Goal: Transaction & Acquisition: Book appointment/travel/reservation

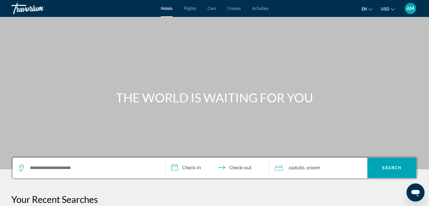
click at [369, 9] on icon "Change language" at bounding box center [370, 9] width 4 height 4
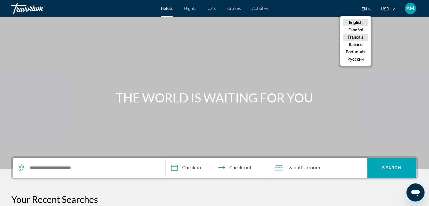
click at [355, 37] on button "Français" at bounding box center [355, 37] width 25 height 7
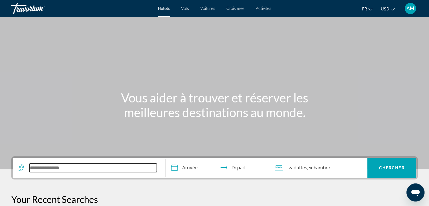
click at [68, 168] on input "Search widget" at bounding box center [92, 167] width 127 height 8
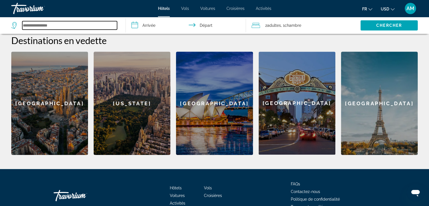
scroll to position [222, 0]
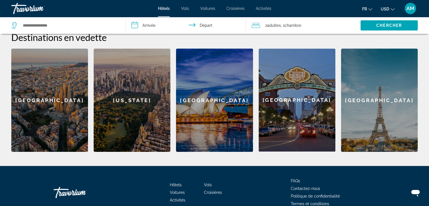
click at [398, 92] on div "[GEOGRAPHIC_DATA]" at bounding box center [379, 99] width 77 height 103
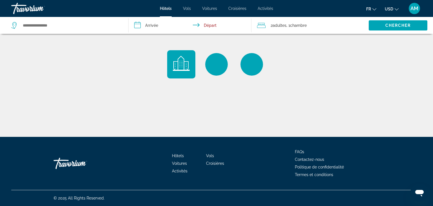
click at [20, 13] on div "Travorium" at bounding box center [39, 8] width 56 height 15
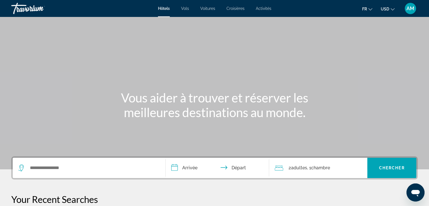
click at [165, 9] on span "Hôtels" at bounding box center [164, 8] width 12 height 5
click at [110, 158] on div "Search widget" at bounding box center [88, 168] width 141 height 20
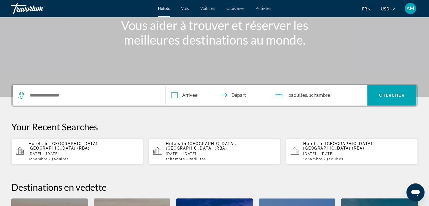
scroll to position [125, 0]
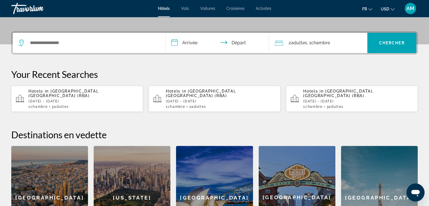
click at [110, 166] on div "[US_STATE]" at bounding box center [132, 197] width 77 height 103
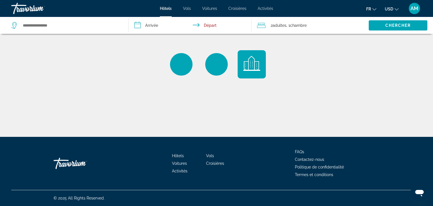
type input "**********"
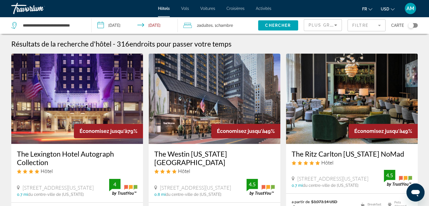
click at [34, 12] on div "Travorium" at bounding box center [39, 8] width 56 height 15
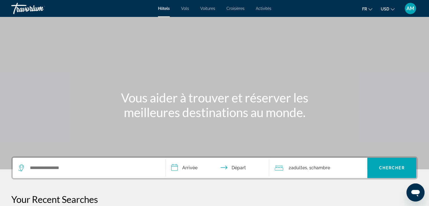
click at [191, 8] on li "Vols" at bounding box center [184, 8] width 19 height 5
click at [187, 10] on span "Vols" at bounding box center [185, 8] width 8 height 5
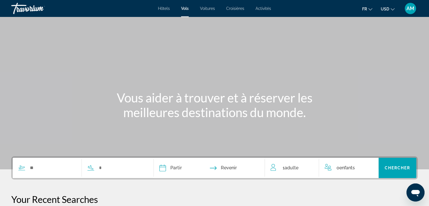
click at [210, 8] on span "Voitures" at bounding box center [207, 8] width 15 height 5
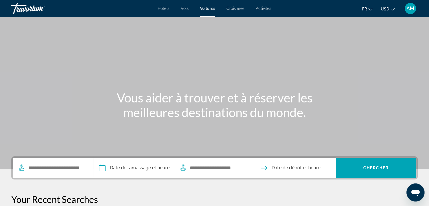
click at [237, 8] on span "Croisières" at bounding box center [235, 8] width 18 height 5
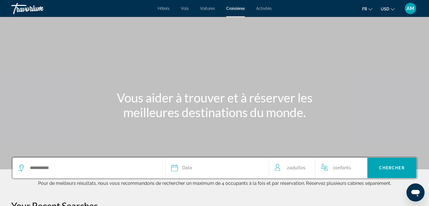
click at [267, 8] on span "Activités" at bounding box center [264, 8] width 16 height 5
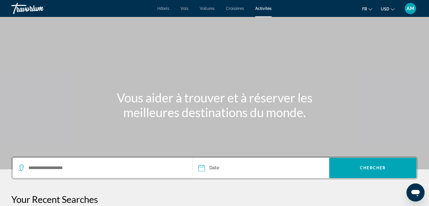
click at [165, 9] on span "Hôtels" at bounding box center [163, 8] width 12 height 5
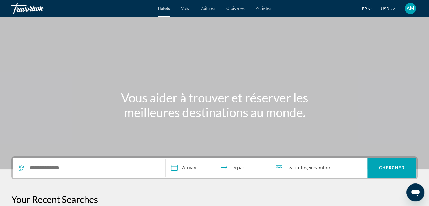
click at [108, 158] on div "Search widget" at bounding box center [88, 168] width 141 height 20
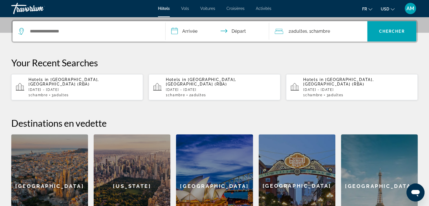
scroll to position [138, 0]
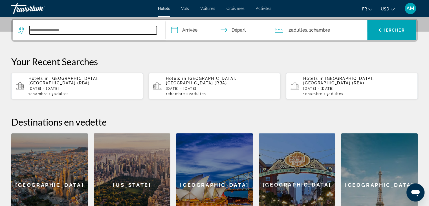
click at [116, 26] on input "Search widget" at bounding box center [92, 30] width 127 height 8
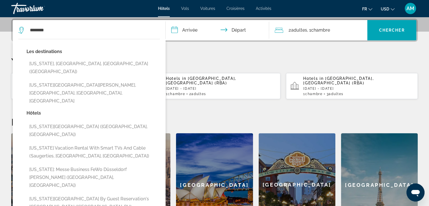
click at [76, 65] on button "[US_STATE], [GEOGRAPHIC_DATA], [GEOGRAPHIC_DATA] ([GEOGRAPHIC_DATA])" at bounding box center [92, 67] width 133 height 19
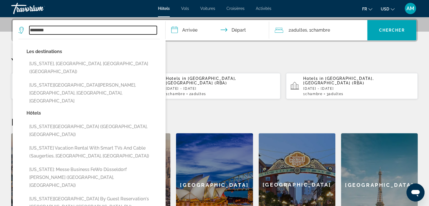
type input "**********"
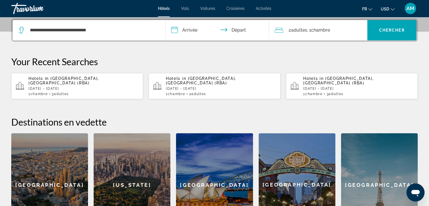
click at [196, 36] on input "**********" at bounding box center [218, 31] width 106 height 22
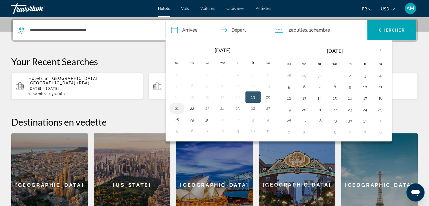
click at [178, 107] on button "21" at bounding box center [176, 108] width 9 height 8
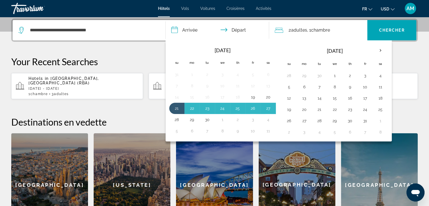
click at [176, 120] on button "28" at bounding box center [176, 120] width 9 height 8
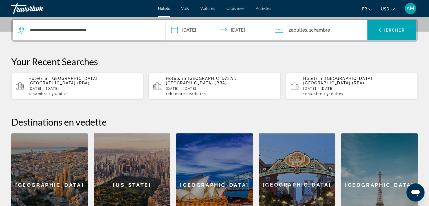
type input "**********"
click at [402, 30] on span "Chercher" at bounding box center [392, 30] width 26 height 5
